Goal: Communication & Community: Participate in discussion

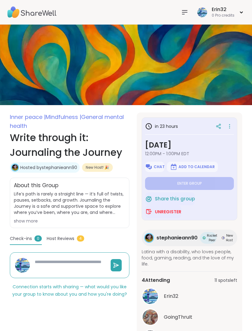
type textarea "*"
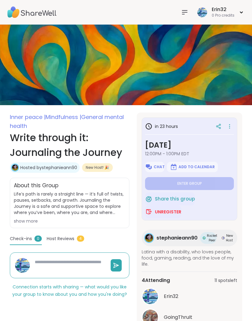
click at [181, 17] on div at bounding box center [184, 12] width 12 height 12
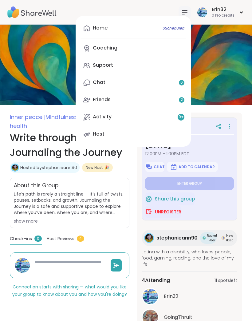
click at [174, 26] on span "6 Scheduled" at bounding box center [173, 28] width 22 height 5
type textarea "*"
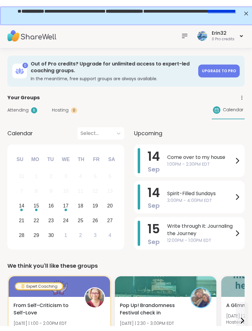
scroll to position [1, 0]
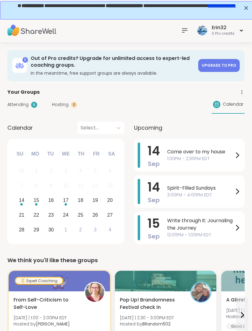
click at [222, 158] on span "1:00PM - 2:30PM EDT" at bounding box center [200, 158] width 66 height 6
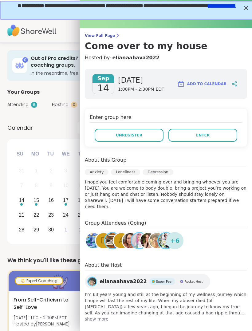
scroll to position [21, 0]
click at [130, 233] on img at bounding box center [129, 240] width 15 height 15
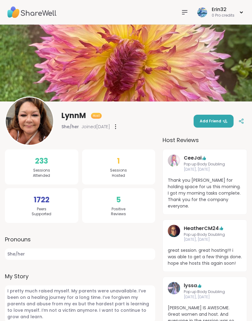
click at [221, 122] on span "Add Friend" at bounding box center [214, 121] width 28 height 6
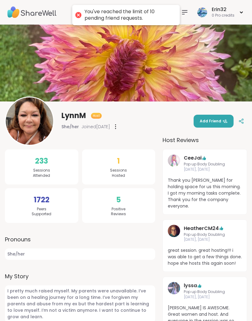
click at [183, 12] on icon at bounding box center [184, 12] width 5 height 4
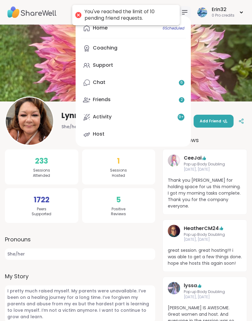
click at [171, 29] on span "6 Scheduled" at bounding box center [173, 28] width 22 height 5
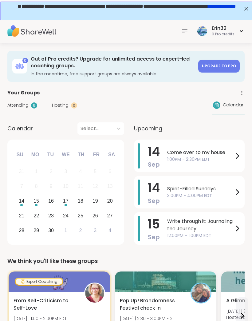
click at [226, 157] on span "1:00PM - 2:30PM EDT" at bounding box center [200, 159] width 66 height 6
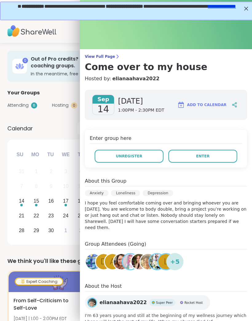
click at [219, 156] on button "Enter" at bounding box center [202, 156] width 69 height 13
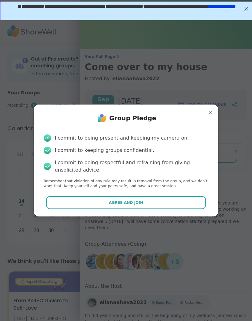
click at [162, 198] on button "Agree and Join" at bounding box center [126, 202] width 160 height 13
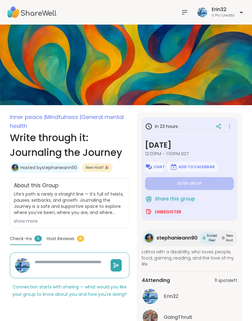
click at [188, 9] on icon at bounding box center [184, 12] width 7 height 7
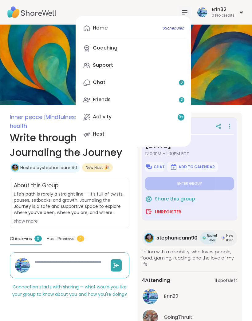
click at [182, 27] on span "6 Scheduled" at bounding box center [173, 28] width 22 height 5
type textarea "*"
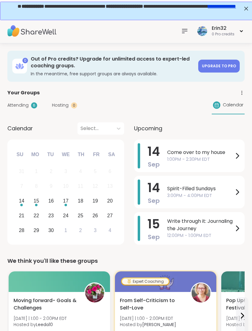
click at [212, 158] on span "1:00PM - 2:30PM EDT" at bounding box center [200, 159] width 66 height 6
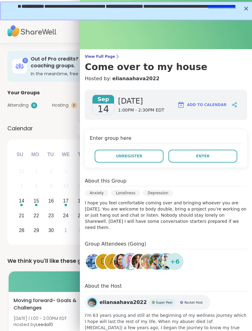
click at [203, 161] on button "Enter" at bounding box center [202, 156] width 69 height 13
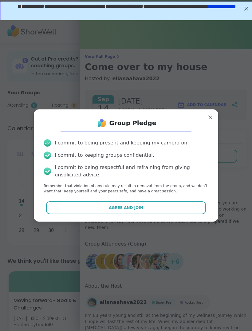
click at [185, 202] on button "Agree and Join" at bounding box center [126, 207] width 160 height 13
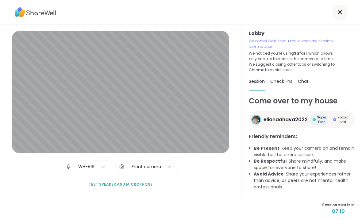
click at [2, 66] on div "Lobby | WH-816 | Front camera Test speaker and microphone" at bounding box center [121, 111] width 242 height 172
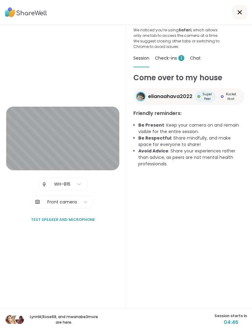
click at [176, 18] on div at bounding box center [126, 12] width 252 height 25
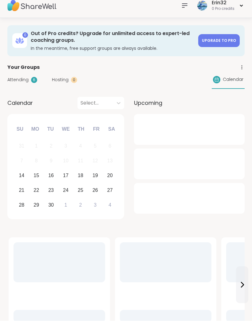
scroll to position [6, 0]
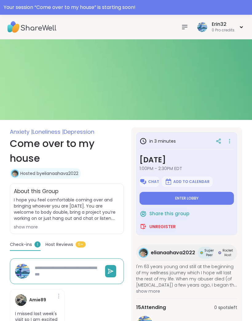
click at [203, 204] on button "Enter lobby" at bounding box center [186, 198] width 94 height 13
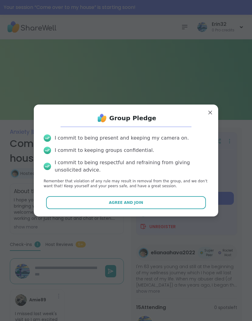
click at [188, 203] on button "Agree and Join" at bounding box center [126, 202] width 160 height 13
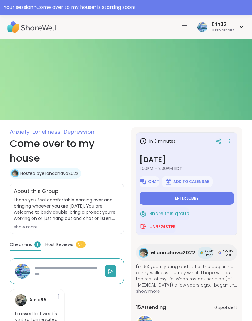
type textarea "*"
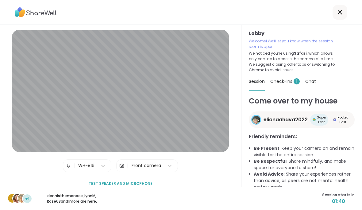
click at [251, 70] on div "Lobby Welcome! We’ll let you know when the session room is open. We noticed you…" at bounding box center [302, 51] width 106 height 43
click at [251, 57] on div "Lobby Welcome! We’ll let you know when the session room is open. We noticed you…" at bounding box center [302, 106] width 121 height 162
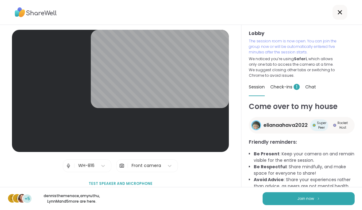
scroll to position [7, 0]
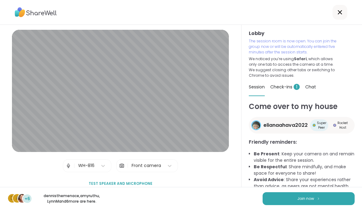
click at [251, 196] on span "Join now" at bounding box center [305, 199] width 17 height 6
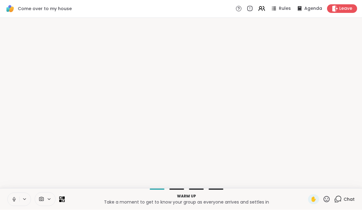
scroll to position [0, 0]
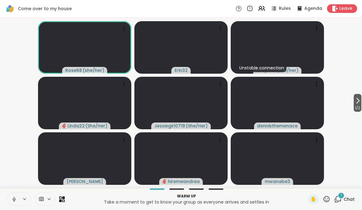
click at [251, 197] on span "Chat" at bounding box center [349, 199] width 11 height 6
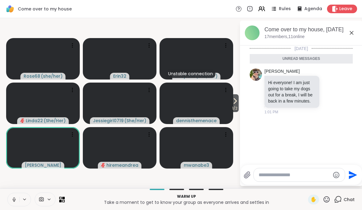
click at [251, 30] on icon at bounding box center [351, 32] width 7 height 7
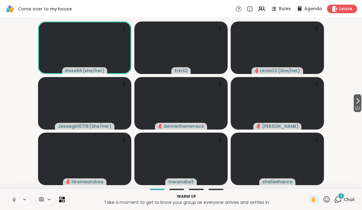
click at [251, 196] on span "Chat" at bounding box center [349, 199] width 11 height 6
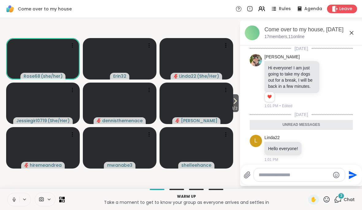
scroll to position [87, 0]
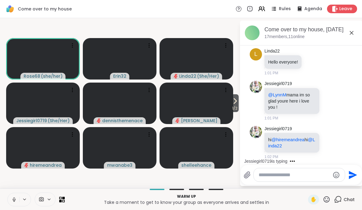
click at [251, 36] on div "Come over to my house, [DATE] members, 11 online" at bounding box center [301, 33] width 123 height 25
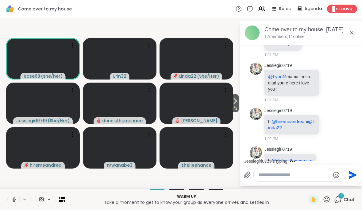
click at [251, 35] on icon at bounding box center [351, 32] width 7 height 7
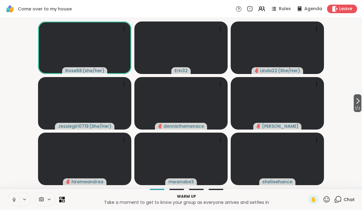
click at [251, 102] on icon at bounding box center [357, 100] width 7 height 7
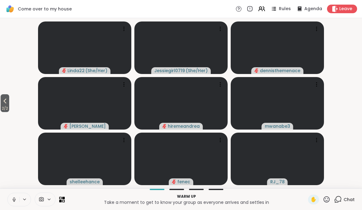
click at [9, 104] on button "2 / 2" at bounding box center [5, 103] width 9 height 18
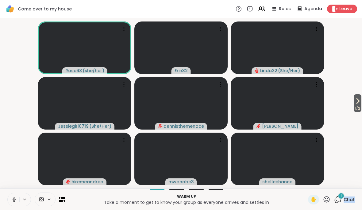
click at [251, 195] on div "1 Chat" at bounding box center [344, 200] width 21 height 10
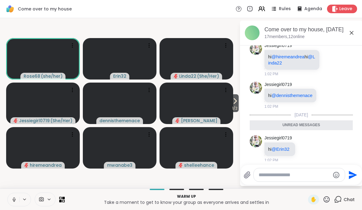
scroll to position [152, 0]
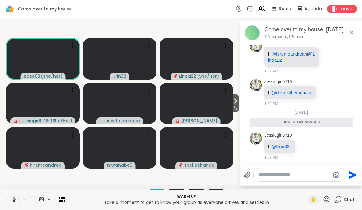
click at [251, 32] on icon at bounding box center [351, 32] width 7 height 7
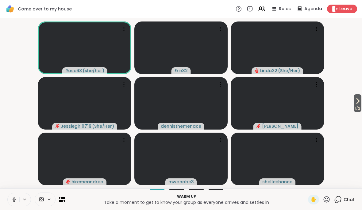
click at [251, 104] on icon at bounding box center [357, 100] width 7 height 7
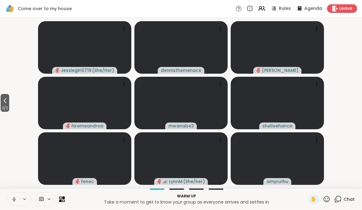
click at [7, 106] on span "2 / 2" at bounding box center [5, 108] width 9 height 7
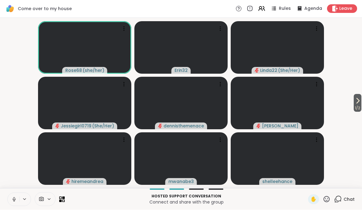
click at [251, 10] on span "Agenda" at bounding box center [314, 9] width 18 height 6
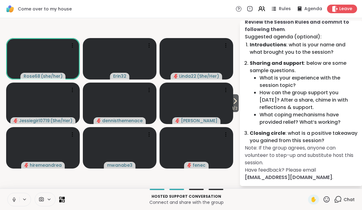
scroll to position [53, 0]
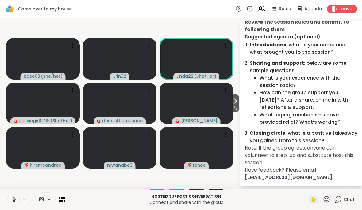
click at [251, 200] on span "✋" at bounding box center [314, 199] width 6 height 7
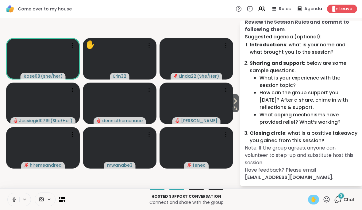
click at [251, 200] on div "3 Chat" at bounding box center [344, 200] width 21 height 10
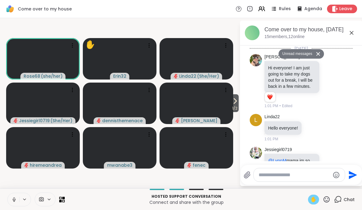
scroll to position [367, 0]
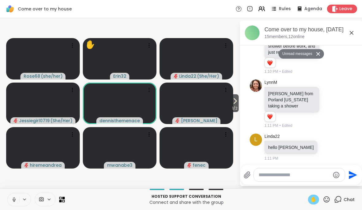
click at [251, 34] on icon at bounding box center [351, 32] width 7 height 7
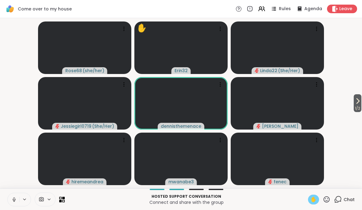
click at [251, 201] on span "✋" at bounding box center [314, 199] width 6 height 7
click at [251, 197] on span "✋" at bounding box center [314, 199] width 6 height 7
click at [251, 201] on div "✋" at bounding box center [313, 200] width 11 height 10
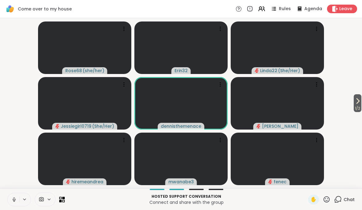
click at [251, 197] on span "✋" at bounding box center [314, 199] width 6 height 7
click at [251, 195] on div "✋" at bounding box center [313, 200] width 11 height 10
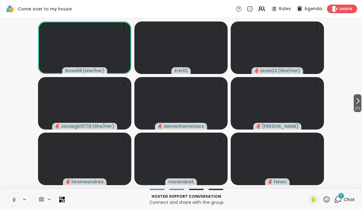
click at [251, 197] on span "Chat" at bounding box center [349, 199] width 11 height 6
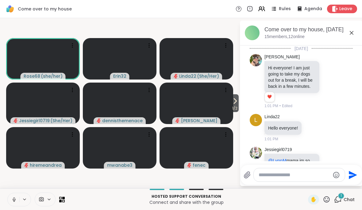
scroll to position [429, 0]
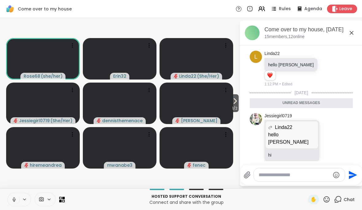
click at [251, 36] on icon at bounding box center [351, 32] width 7 height 7
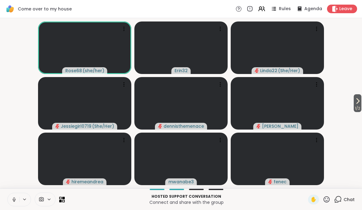
click at [251, 103] on button "1 / 2" at bounding box center [358, 103] width 8 height 18
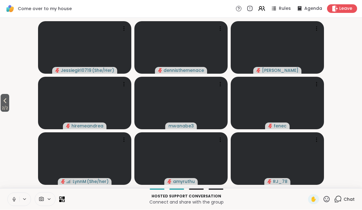
click at [251, 99] on video-player-container "2 / 2 Jessiegirl0719 ( She/Her ) dennisthemenace [PERSON_NAME] hiremeandrea mwa…" at bounding box center [181, 103] width 355 height 165
click at [3, 104] on icon at bounding box center [4, 100] width 7 height 7
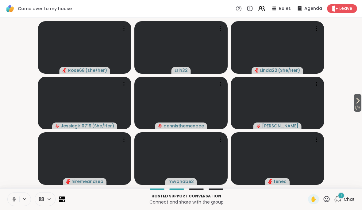
click at [251, 197] on span "Chat" at bounding box center [349, 199] width 11 height 6
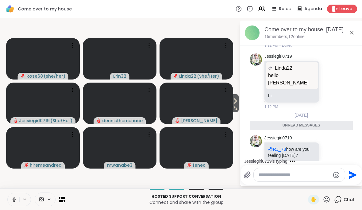
scroll to position [491, 0]
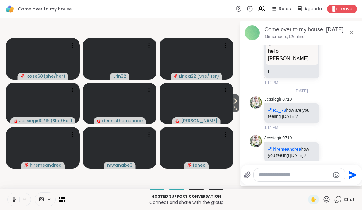
click at [251, 34] on icon at bounding box center [351, 32] width 7 height 7
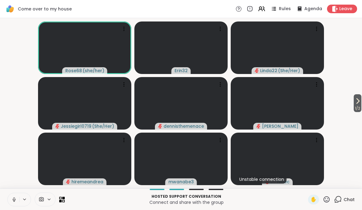
click at [251, 89] on video at bounding box center [277, 103] width 93 height 52
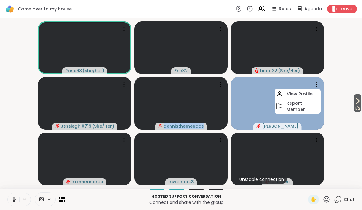
click at [251, 60] on video-player-container "1 / 2 Rose68 ( she/her ) Erin32 Linda22 ( She/Her ) Jessiegirl0719 ( She/Her ) …" at bounding box center [181, 103] width 355 height 165
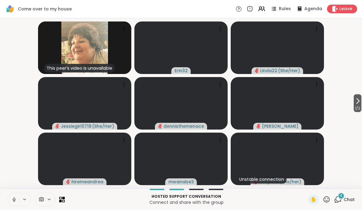
click at [251, 200] on div "4 Chat" at bounding box center [344, 200] width 21 height 10
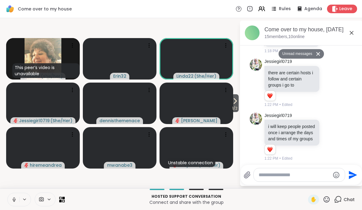
scroll to position [766, 0]
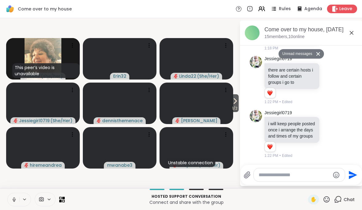
click at [18, 200] on button at bounding box center [14, 199] width 12 height 13
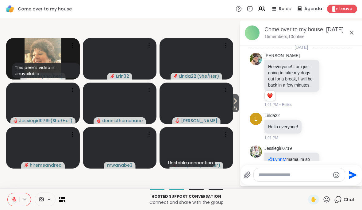
scroll to position [0, 0]
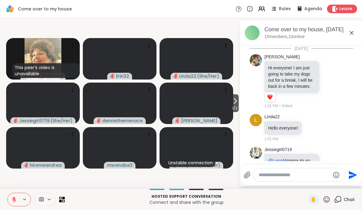
click at [251, 34] on icon at bounding box center [351, 32] width 7 height 7
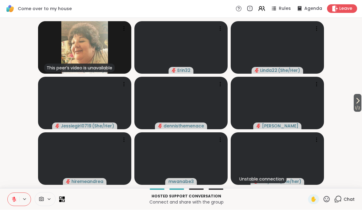
click at [251, 9] on span "Leave" at bounding box center [346, 9] width 13 height 6
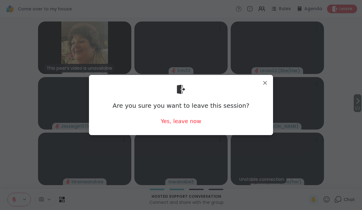
click at [187, 123] on div "Yes, leave now" at bounding box center [181, 121] width 41 height 8
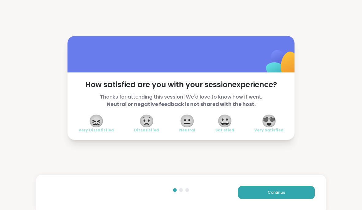
click at [226, 122] on span "😀" at bounding box center [224, 120] width 15 height 11
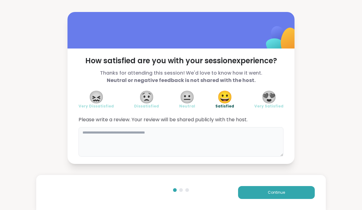
click at [248, 141] on textarea at bounding box center [181, 141] width 205 height 29
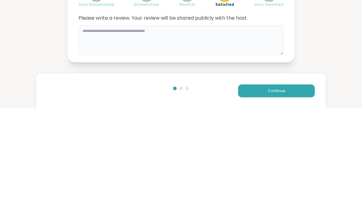
type textarea "*"
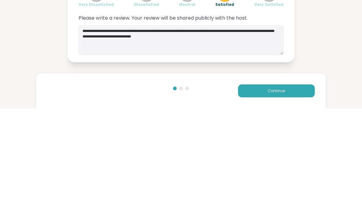
click at [251, 72] on div "**********" at bounding box center [181, 88] width 362 height 176
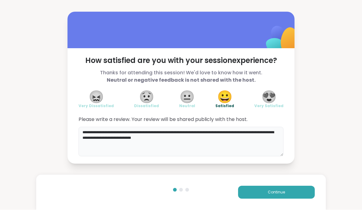
click at [221, 141] on textarea "**********" at bounding box center [181, 141] width 205 height 29
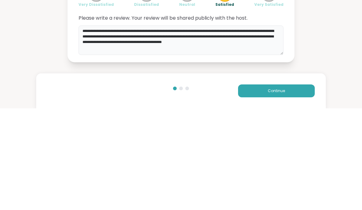
type textarea "**********"
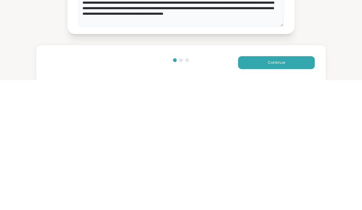
scroll to position [0, 0]
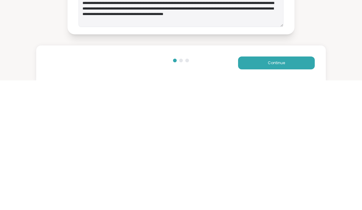
click at [251, 186] on button "Continue" at bounding box center [276, 192] width 77 height 13
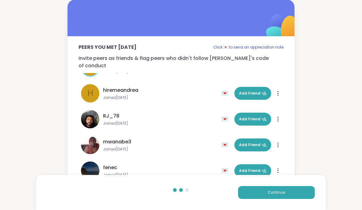
scroll to position [199, 0]
click at [251, 190] on span "Continue" at bounding box center [276, 193] width 17 height 6
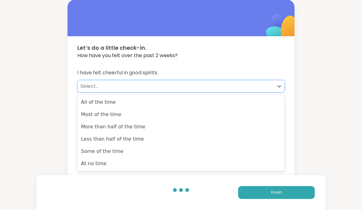
click at [222, 104] on div "All of the time" at bounding box center [181, 102] width 208 height 12
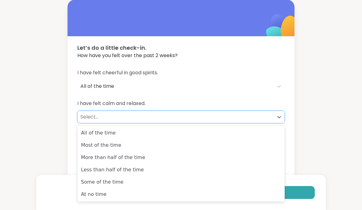
click at [216, 143] on div "Most of the time" at bounding box center [181, 145] width 208 height 12
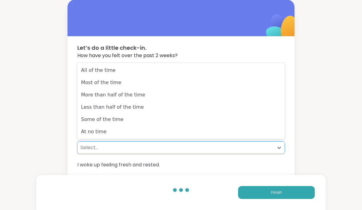
click at [240, 100] on div "More than half of the time" at bounding box center [181, 95] width 208 height 12
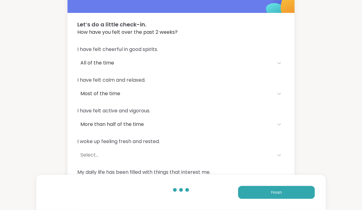
scroll to position [23, 0]
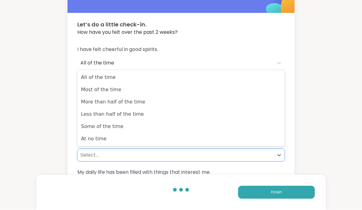
click at [251, 94] on div "Most of the time" at bounding box center [181, 90] width 208 height 12
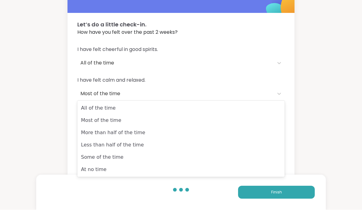
click at [251, 104] on div "All of the time" at bounding box center [181, 108] width 208 height 12
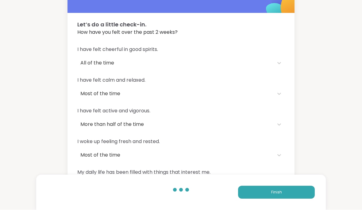
click at [251, 199] on button "Finish" at bounding box center [276, 192] width 77 height 13
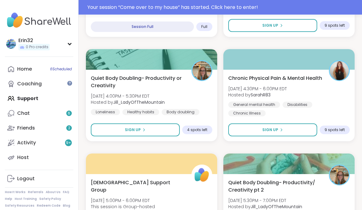
scroll to position [690, 0]
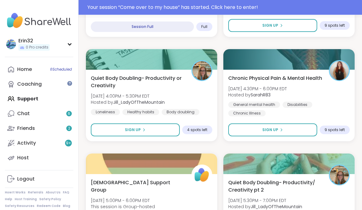
click at [66, 72] on link "Home 6 Scheduled" at bounding box center [39, 69] width 68 height 15
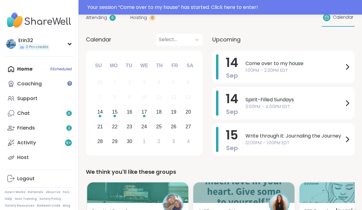
scroll to position [71, 0]
click at [251, 99] on span "Spirit-Filled Sundays" at bounding box center [295, 99] width 98 height 7
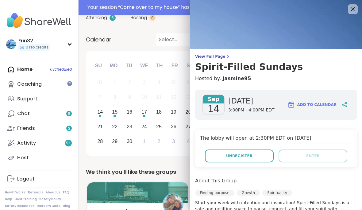
scroll to position [0, 0]
click at [251, 12] on img at bounding box center [276, 24] width 172 height 49
